Goal: Task Accomplishment & Management: Manage account settings

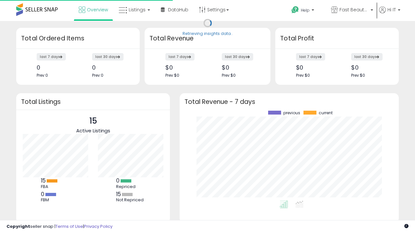
scroll to position [90, 206]
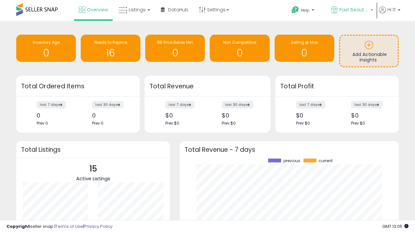
click at [351, 10] on span "Fast Beauty ([GEOGRAPHIC_DATA])" at bounding box center [353, 9] width 29 height 6
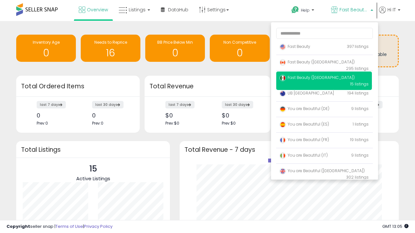
click at [324, 63] on span "Fast Beauty ([GEOGRAPHIC_DATA])" at bounding box center [316, 62] width 75 height 6
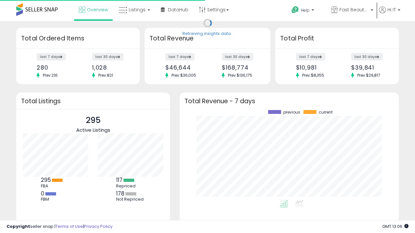
scroll to position [90, 206]
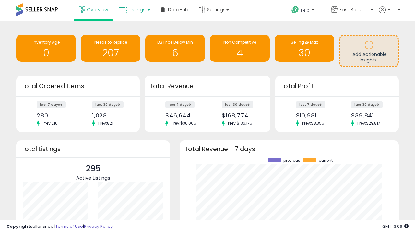
click at [133, 10] on span "Listings" at bounding box center [137, 9] width 17 height 6
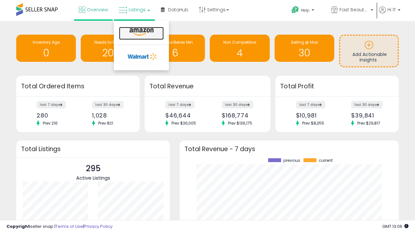
click at [141, 32] on icon at bounding box center [141, 32] width 28 height 8
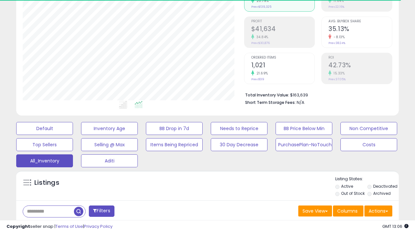
click at [46, 225] on span "Last 30 Days" at bounding box center [47, 228] width 28 height 6
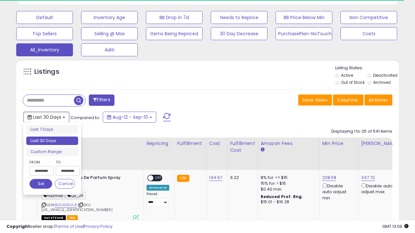
scroll to position [133, 221]
click at [52, 141] on li "Last 30 Days" at bounding box center [52, 141] width 52 height 9
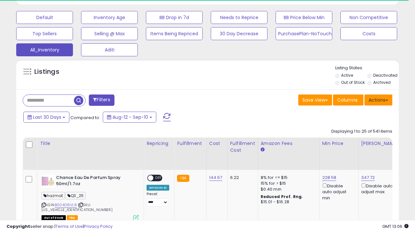
click at [378, 99] on button "Actions" at bounding box center [378, 100] width 28 height 11
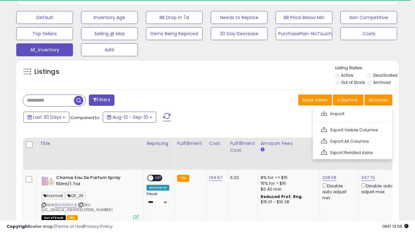
click at [351, 141] on link "Export All Columns" at bounding box center [351, 141] width 71 height 10
